Goal: Task Accomplishment & Management: Complete application form

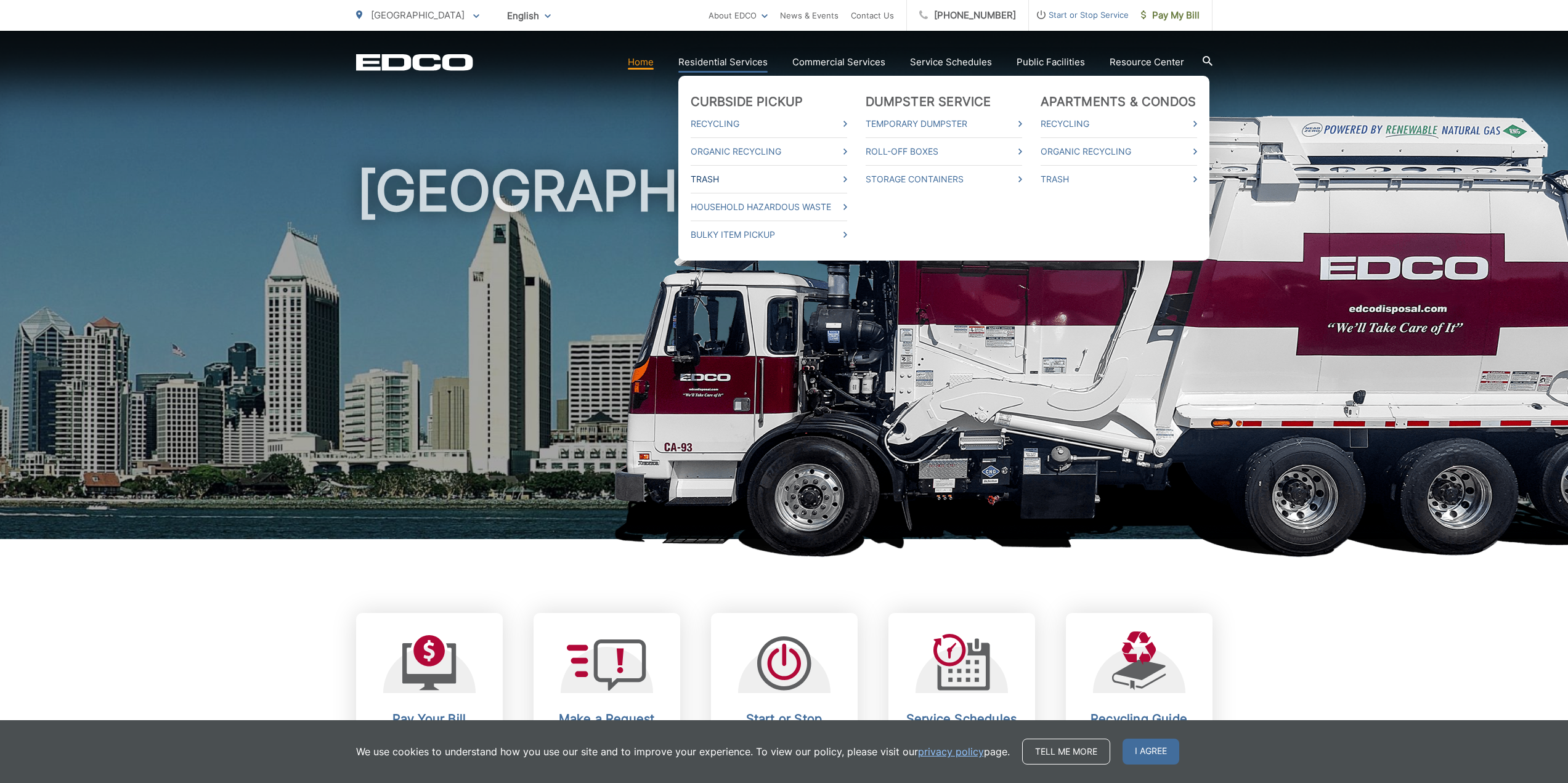
drag, startPoint x: 827, startPoint y: 185, endPoint x: 839, endPoint y: 180, distance: 13.0
click at [827, 185] on link "Trash" at bounding box center [769, 179] width 156 height 15
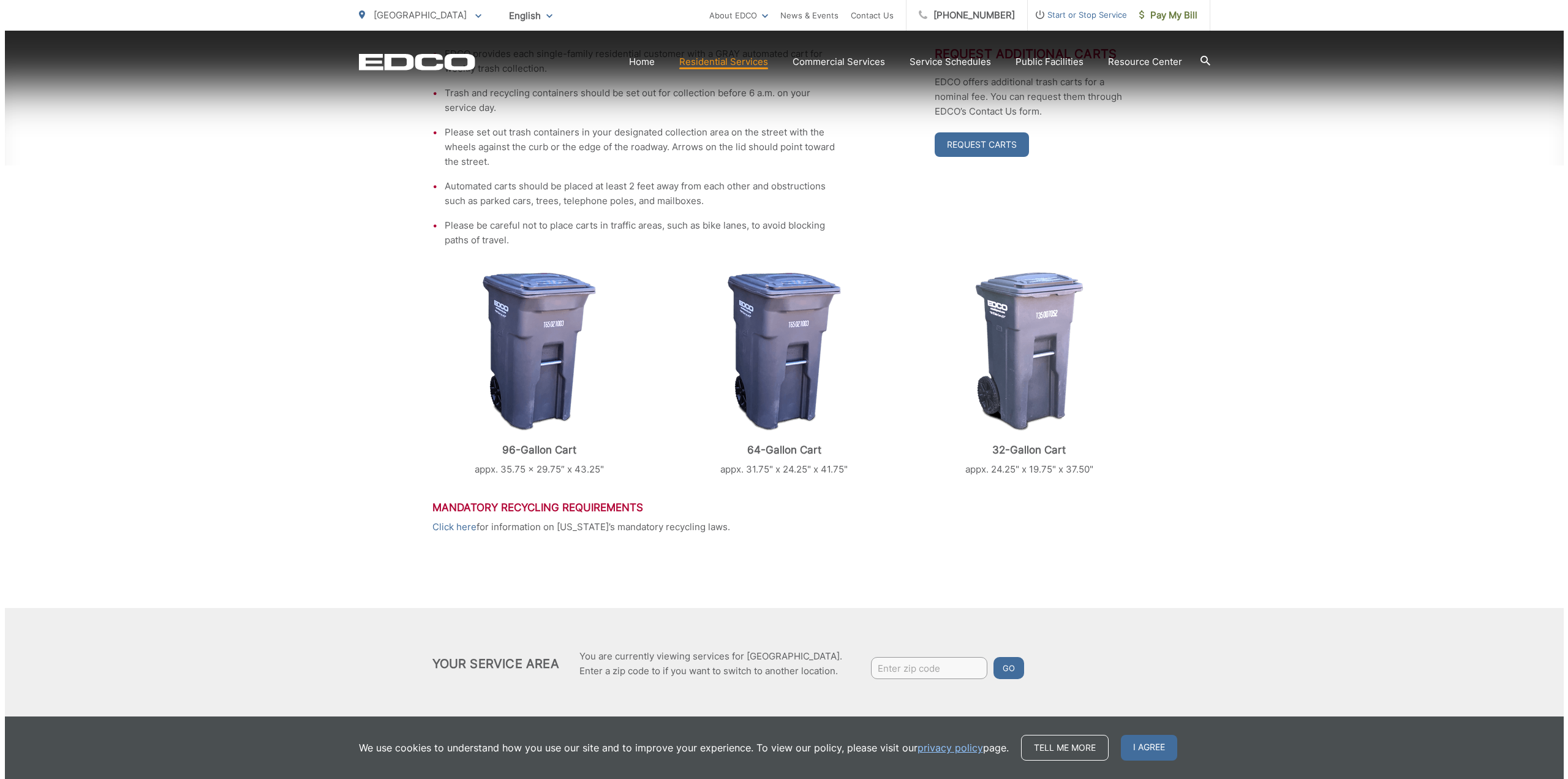
scroll to position [346, 0]
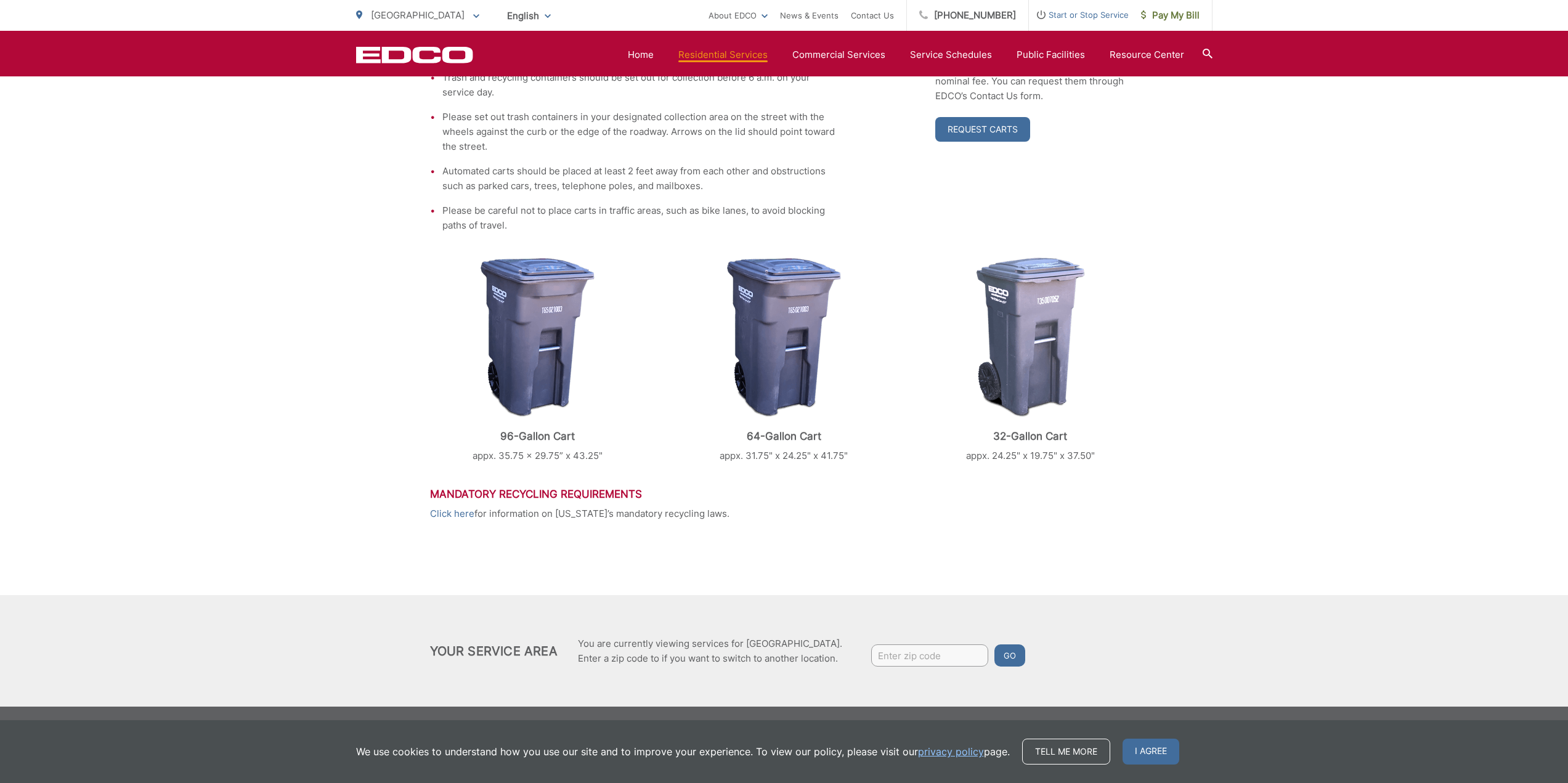
click at [902, 650] on input "Enter zip code" at bounding box center [930, 655] width 117 height 22
type input "92026"
click at [994, 645] on button "Go" at bounding box center [1009, 655] width 30 height 22
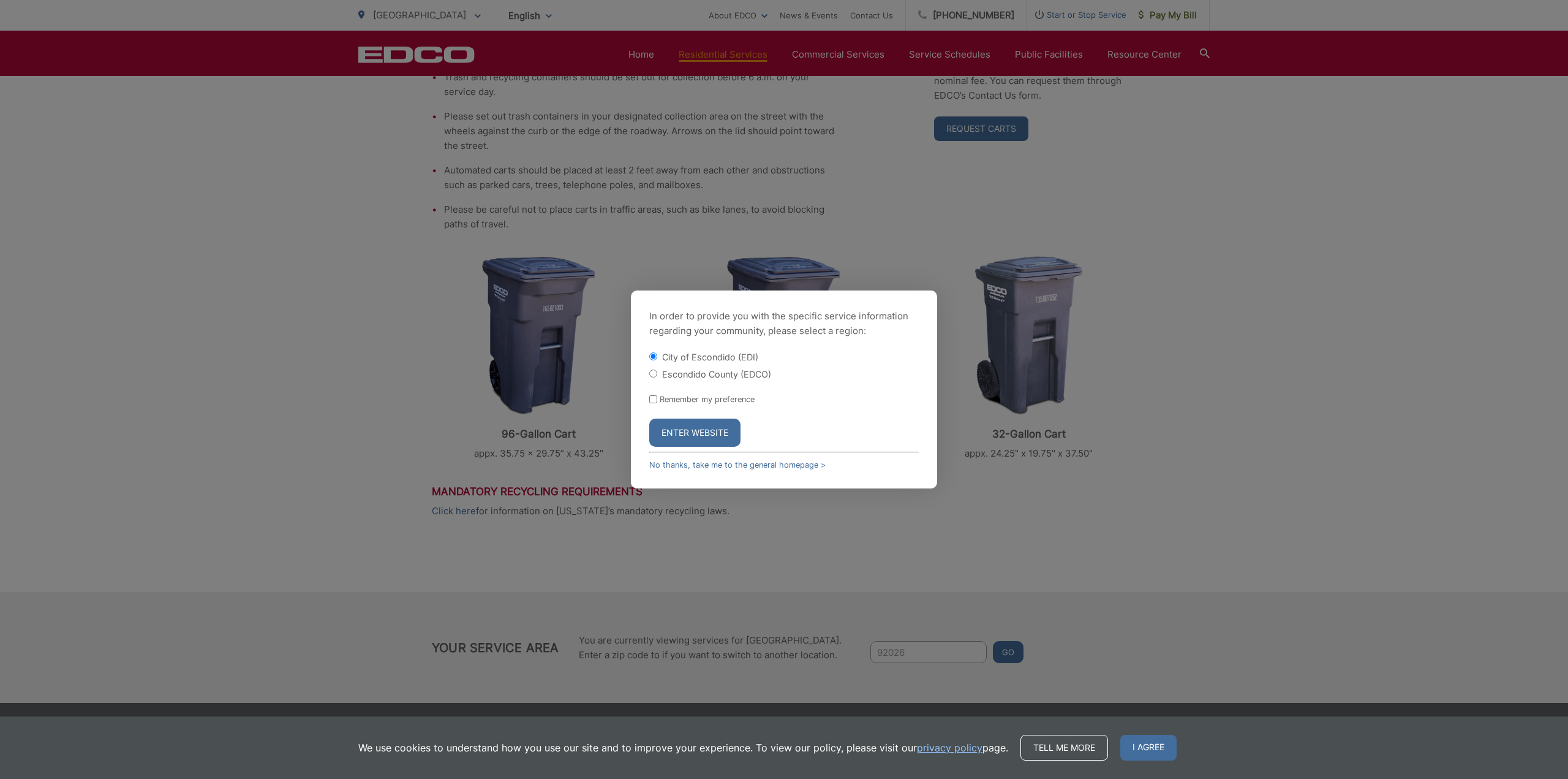
click at [692, 374] on label "Escondido County (EDCO)" at bounding box center [716, 374] width 109 height 10
click at [657, 374] on input "Escondido County (EDCO)" at bounding box center [653, 374] width 8 height 8
radio input "true"
click at [691, 437] on button "Enter Website" at bounding box center [695, 433] width 91 height 28
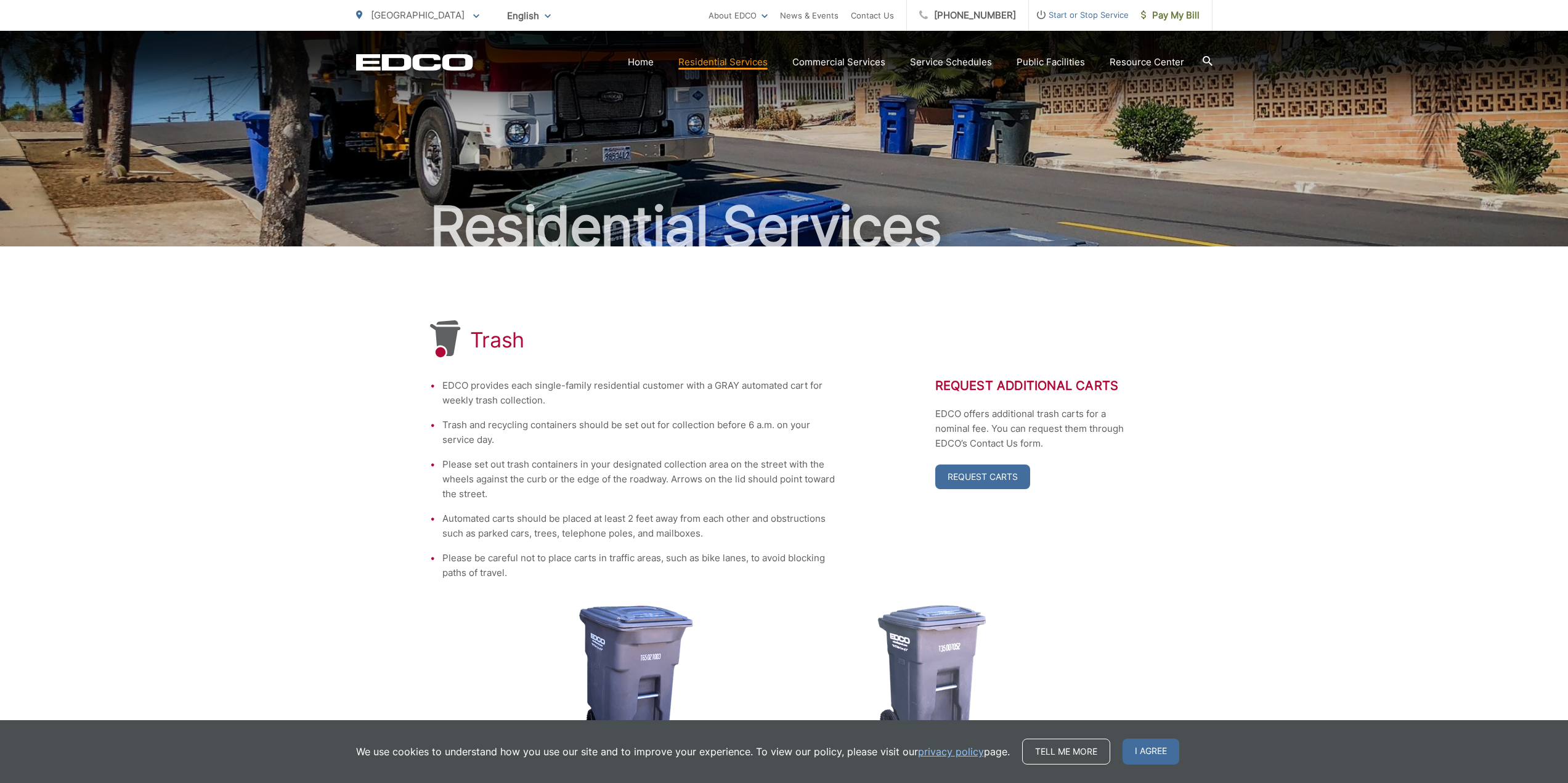
click at [1087, 13] on span "Start or Stop Service" at bounding box center [1078, 14] width 100 height 15
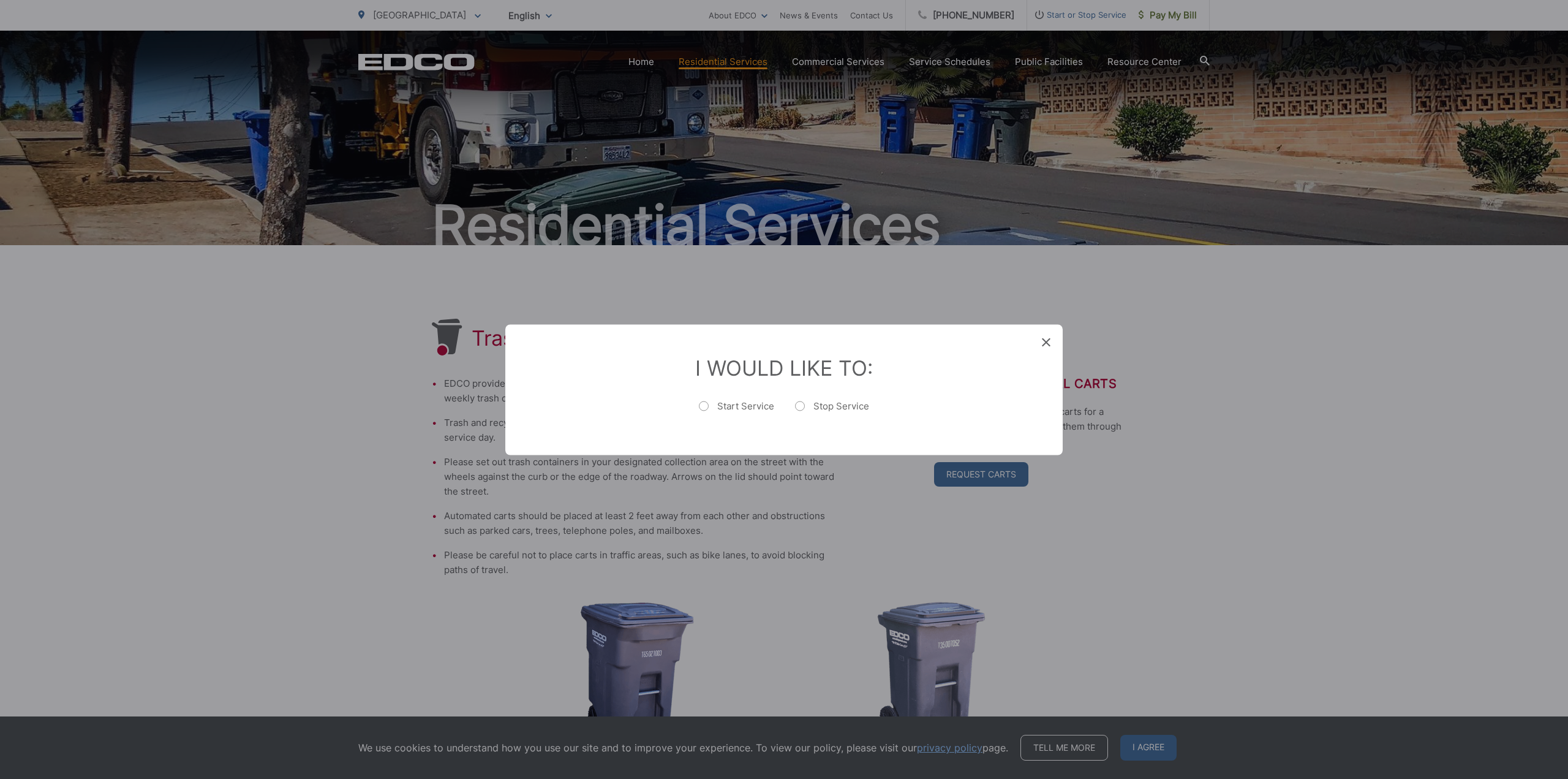
drag, startPoint x: 726, startPoint y: 411, endPoint x: 817, endPoint y: 444, distance: 96.8
click at [728, 411] on label "Start Service" at bounding box center [737, 412] width 75 height 25
radio input "true"
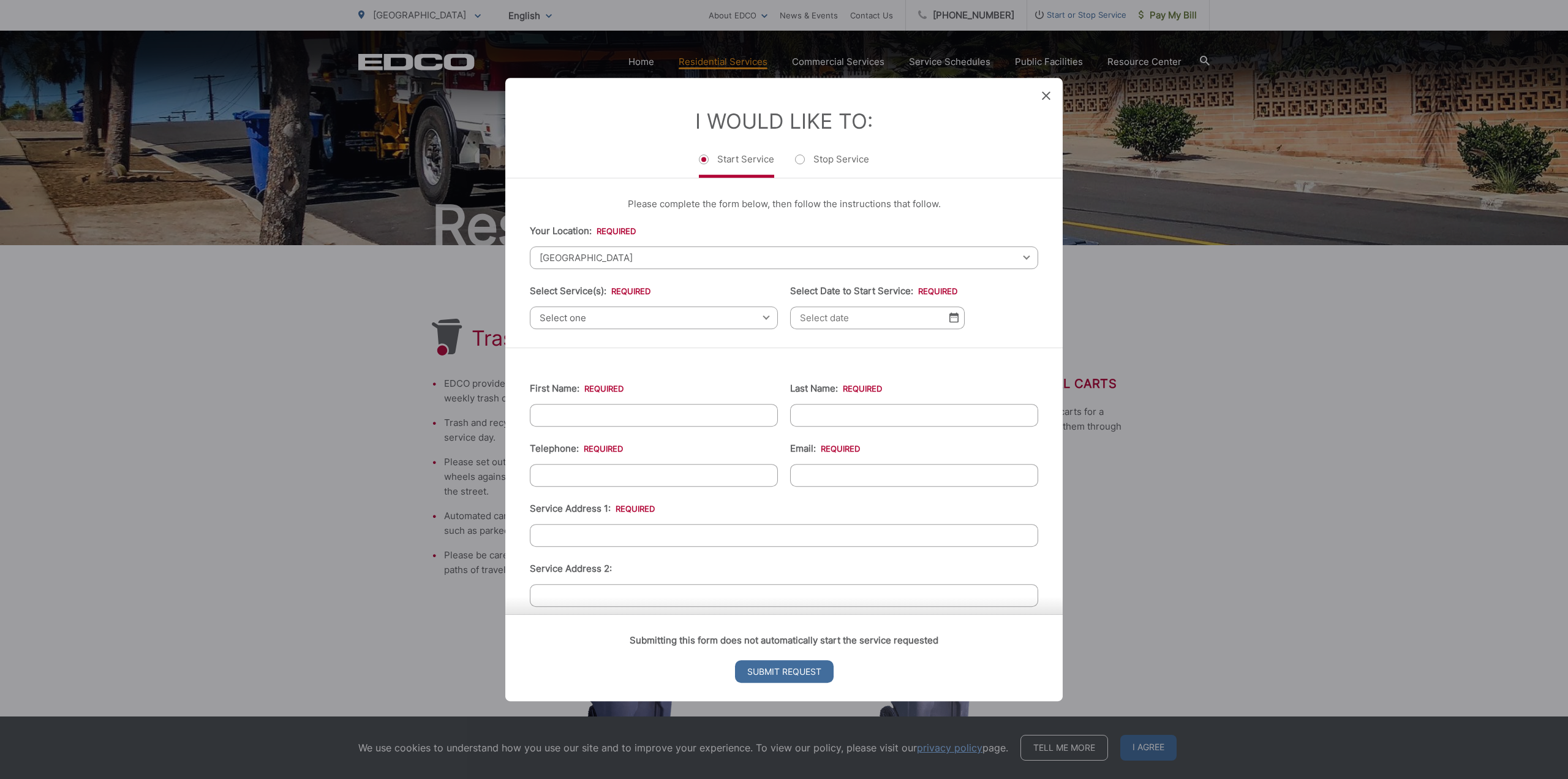
click at [612, 315] on span "Select one" at bounding box center [653, 318] width 248 height 23
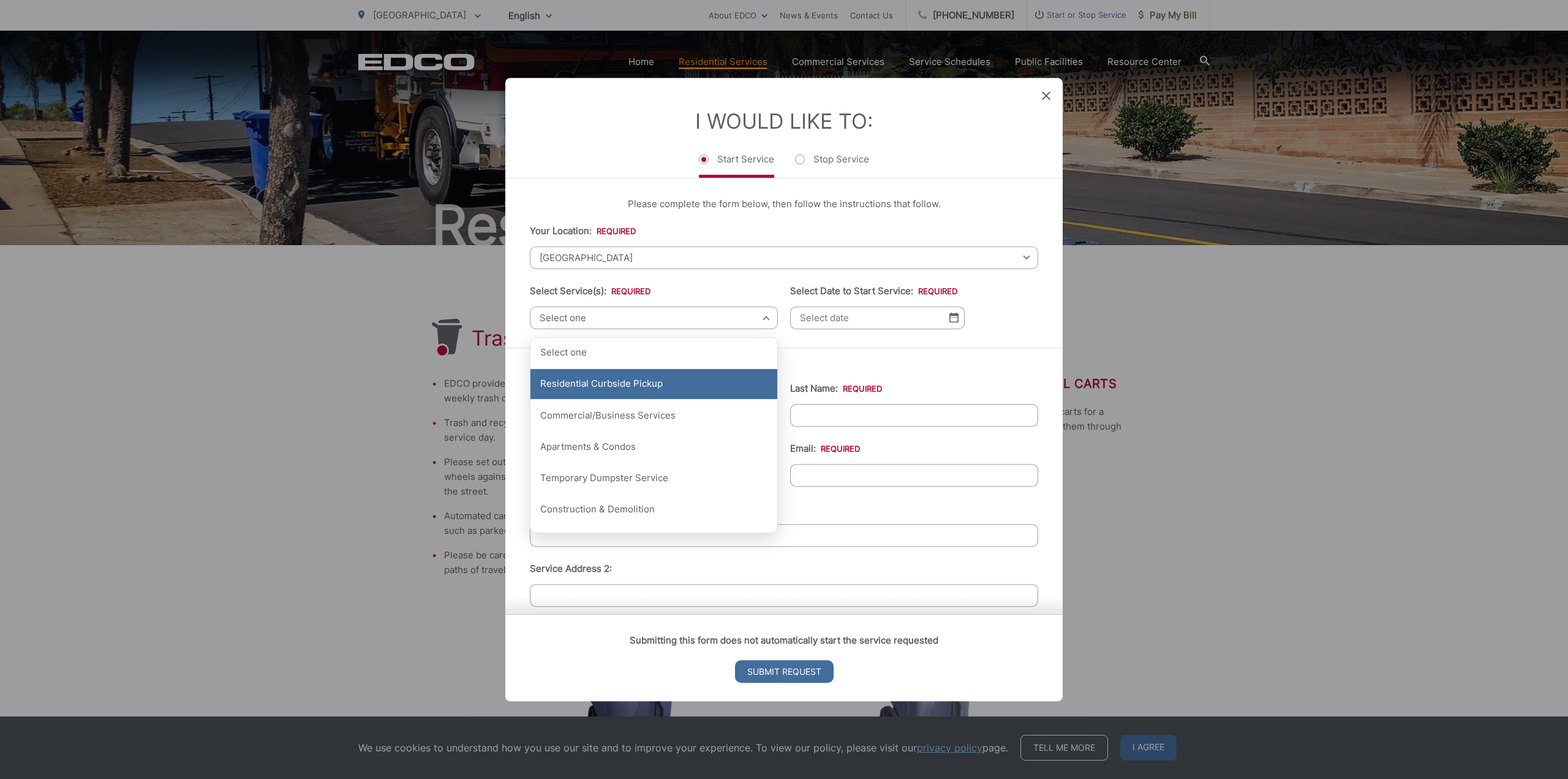
click at [692, 388] on div "Residential Curbside Pickup" at bounding box center [653, 384] width 247 height 30
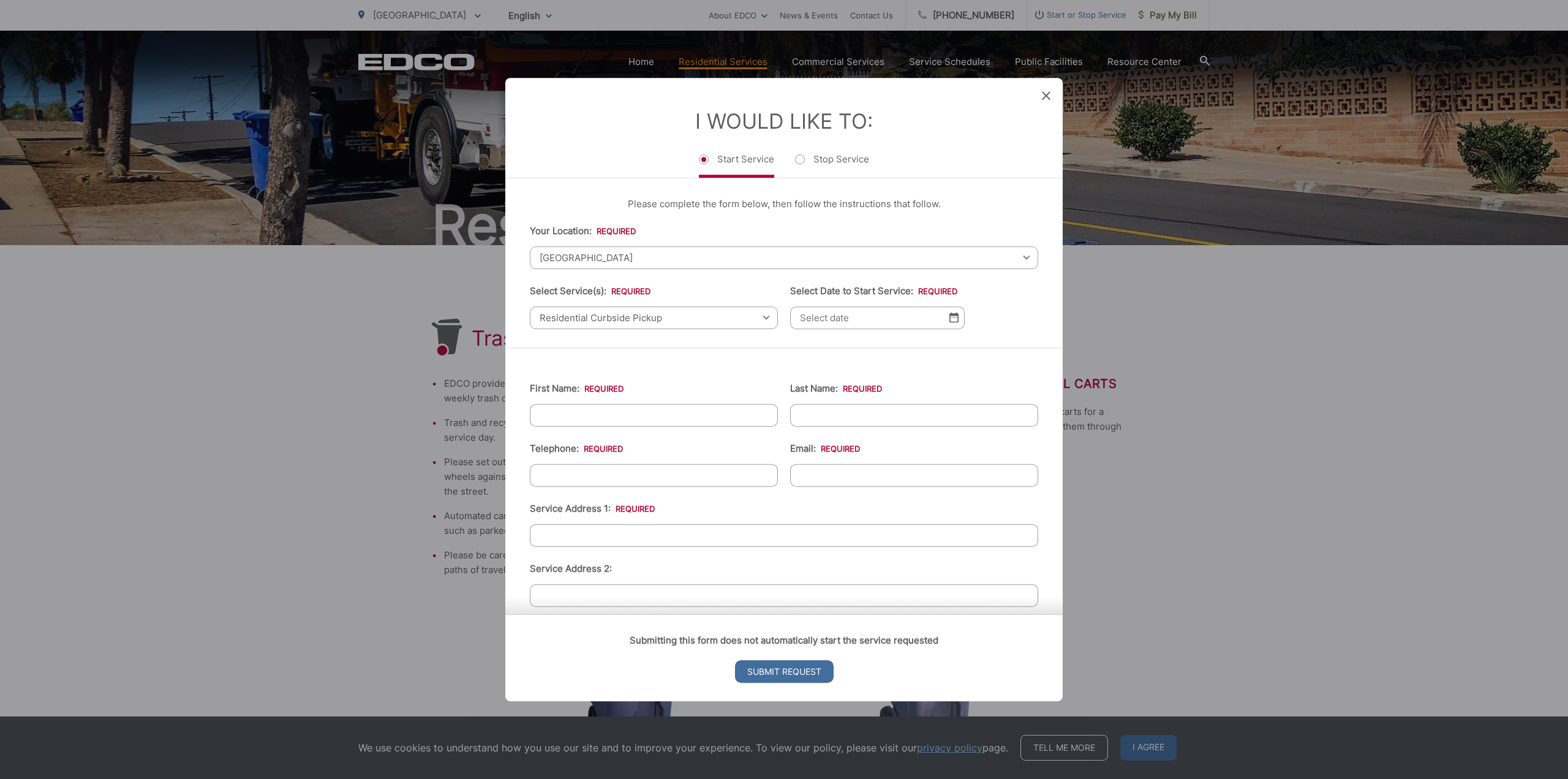
click at [863, 319] on input "Select Date to Start Service: *" at bounding box center [877, 318] width 174 height 23
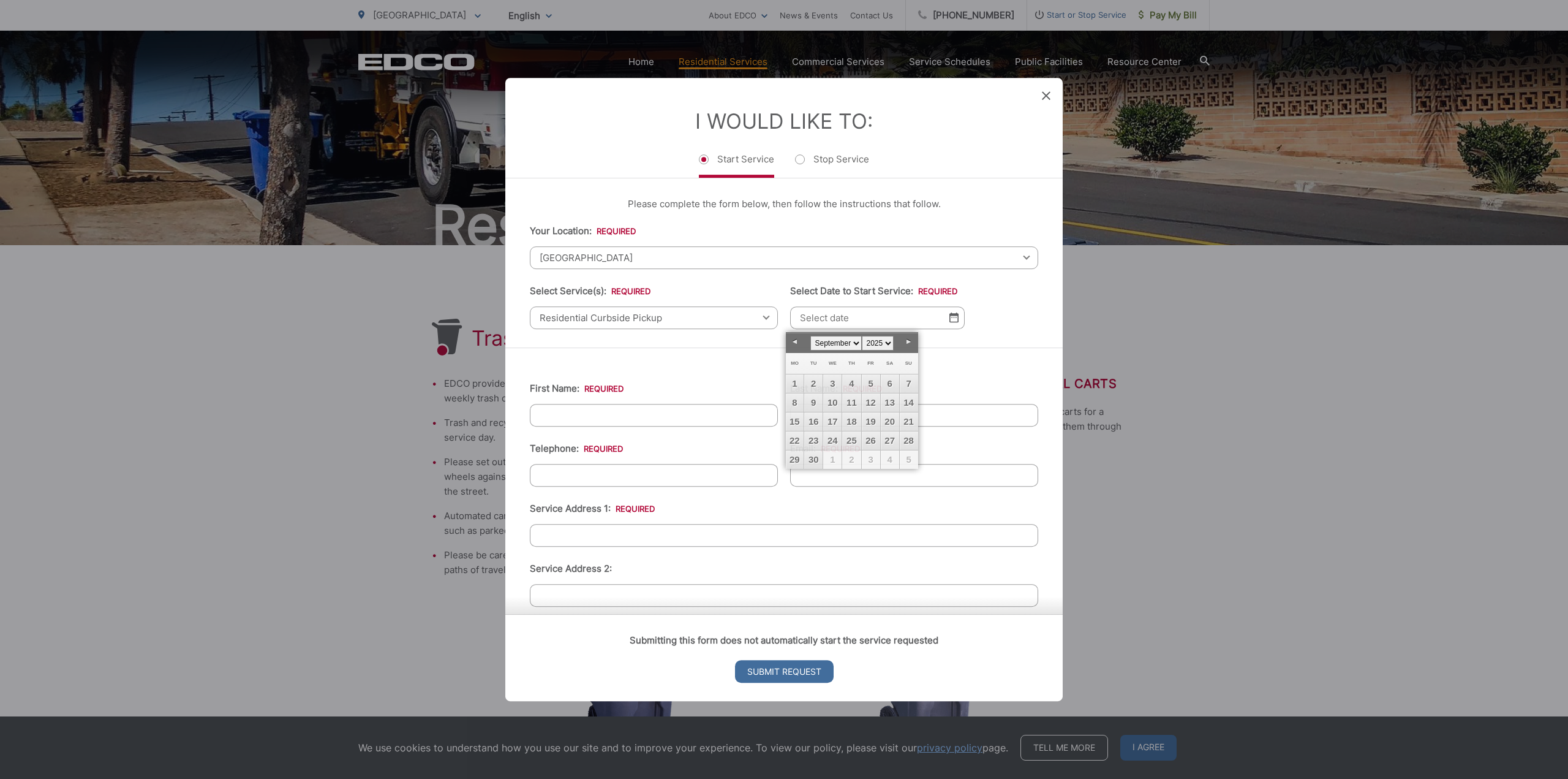
click at [983, 339] on div "Please complete the form below, then follow the instructions that follow. Your …" at bounding box center [784, 262] width 558 height 169
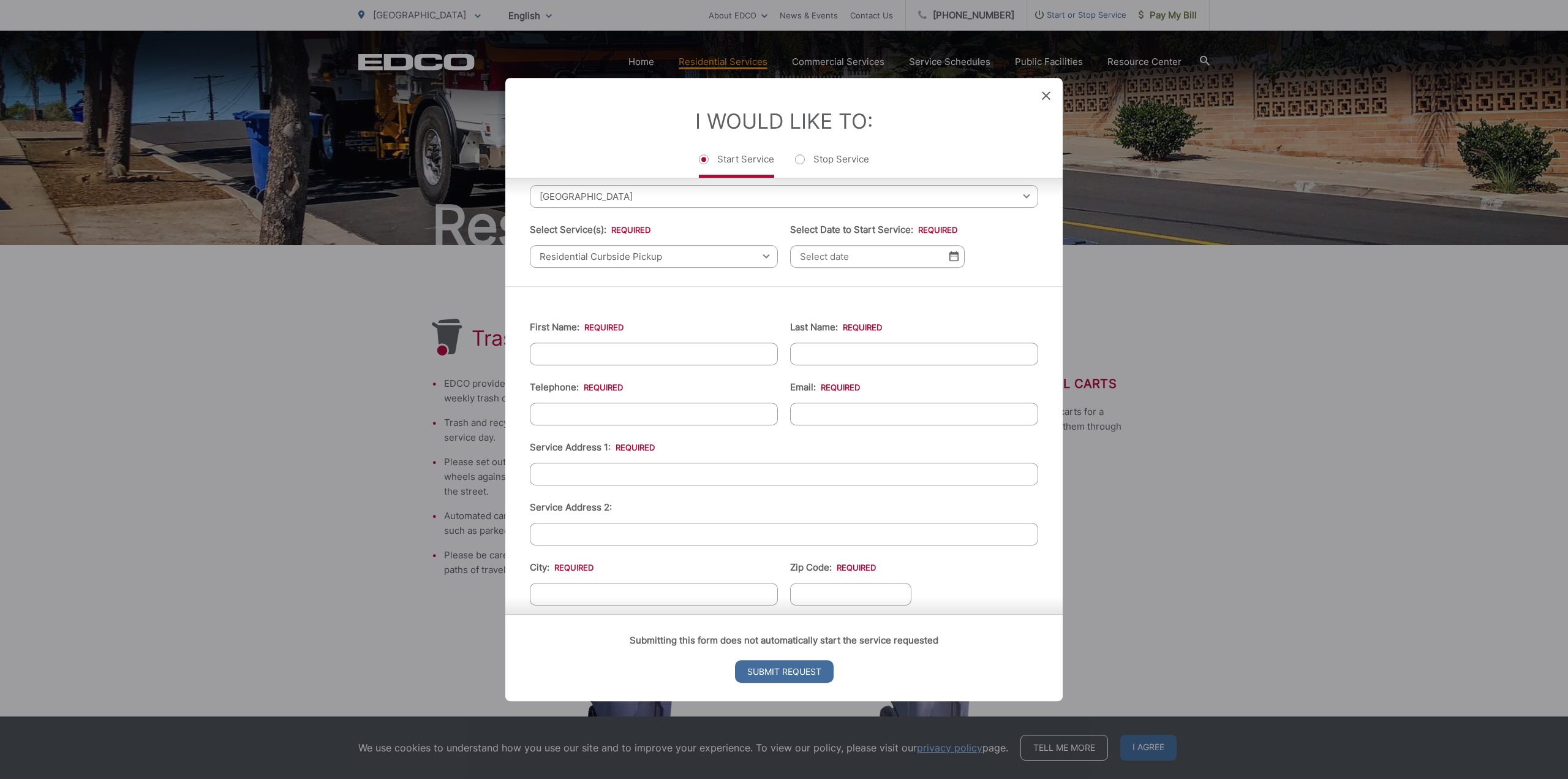
scroll to position [61, 0]
